Goal: Navigation & Orientation: Find specific page/section

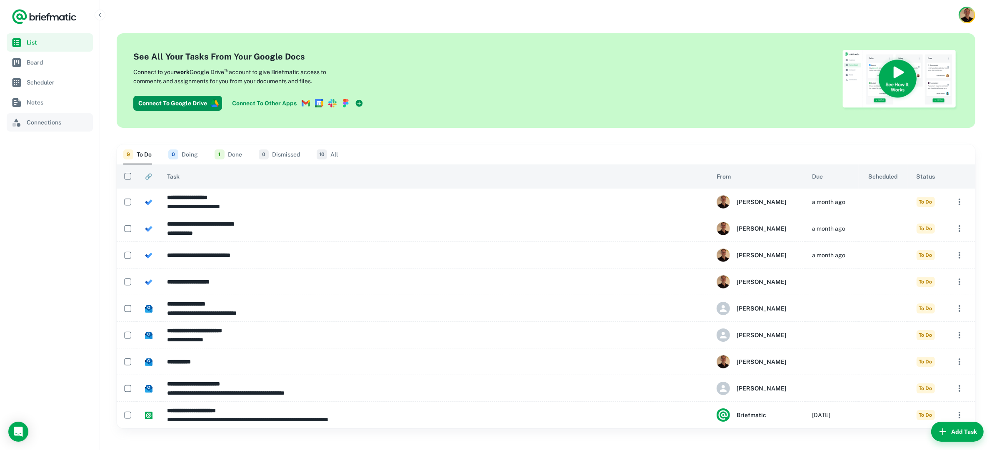
click at [40, 125] on span "Connections" at bounding box center [58, 122] width 63 height 9
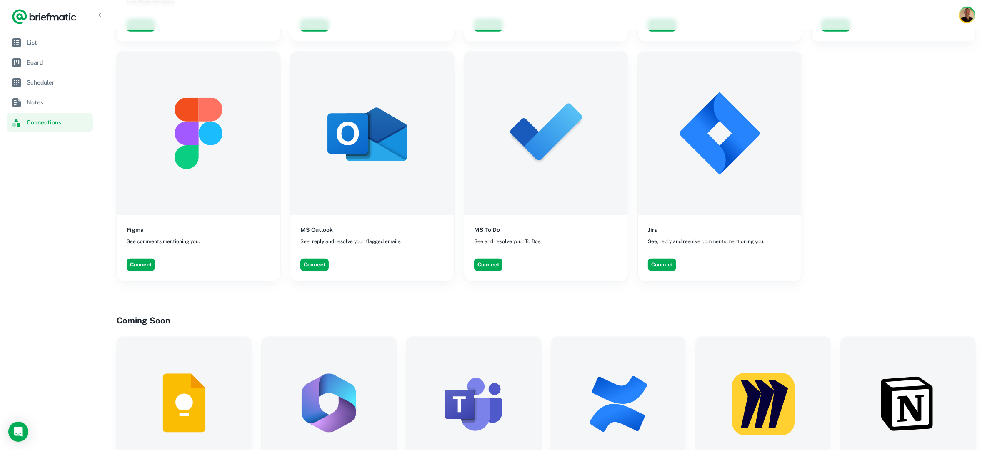
scroll to position [607, 0]
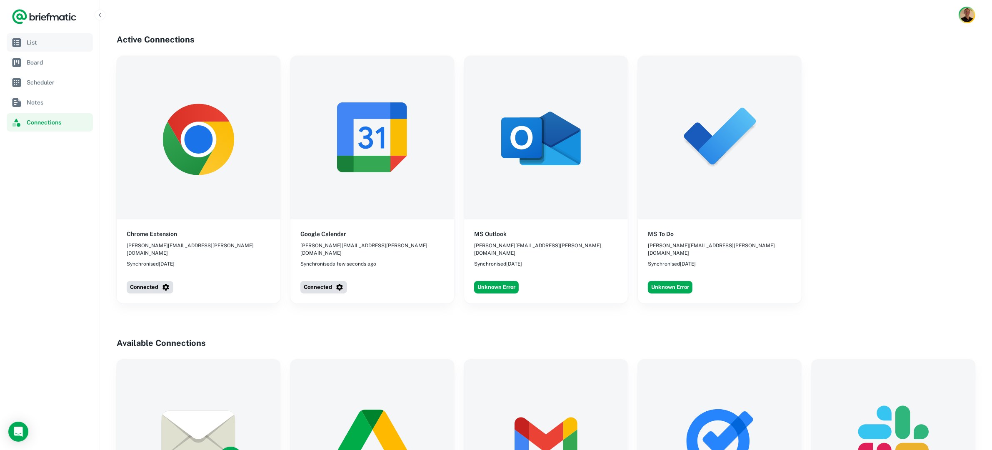
click at [27, 38] on span "List" at bounding box center [58, 42] width 63 height 9
